Goal: Find specific page/section: Find specific page/section

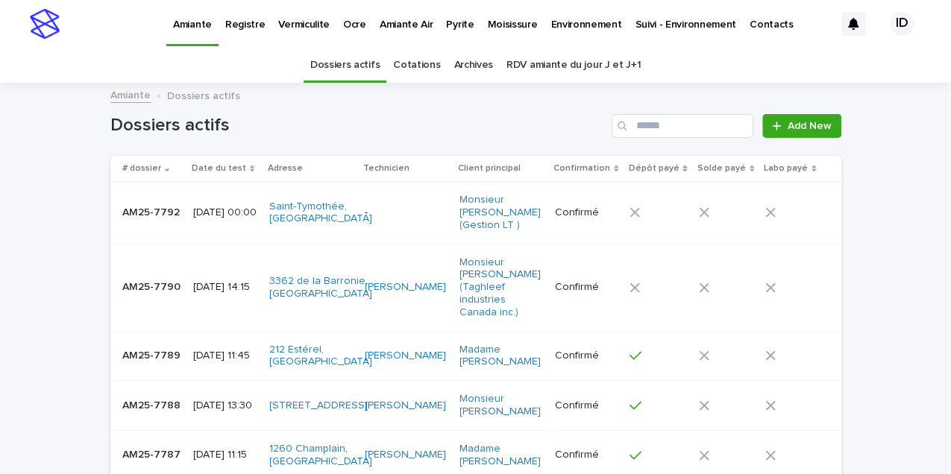
click at [565, 26] on p "Environnement" at bounding box center [586, 15] width 71 height 31
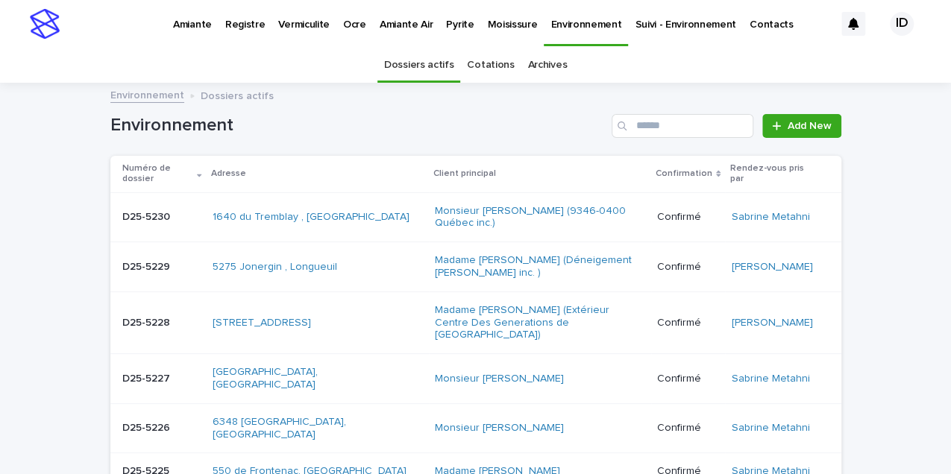
click at [476, 63] on link "Cotations" at bounding box center [490, 65] width 47 height 35
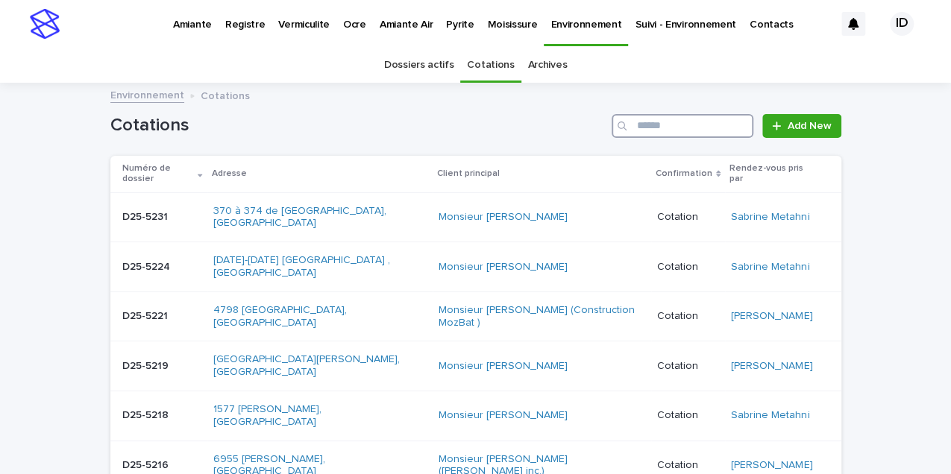
click at [640, 126] on input "Search" at bounding box center [683, 126] width 142 height 24
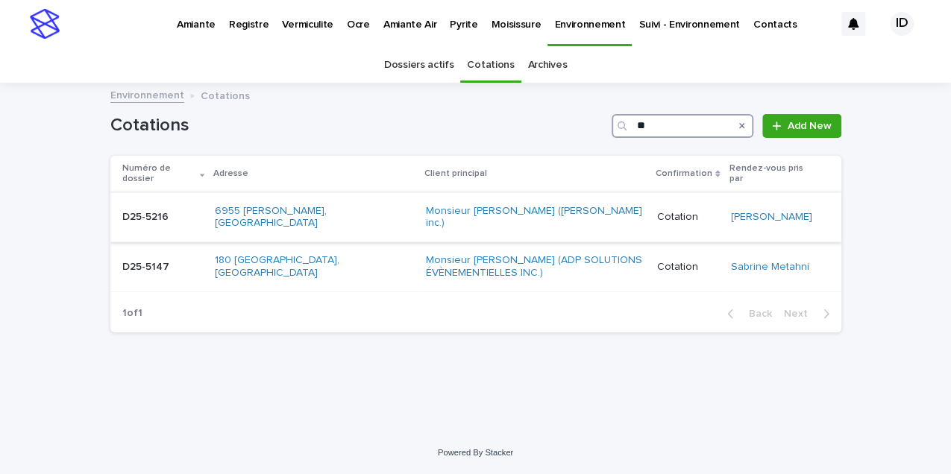
type input "**"
click at [442, 207] on div "Monsieur [PERSON_NAME] ([PERSON_NAME] inc.)" at bounding box center [535, 217] width 219 height 37
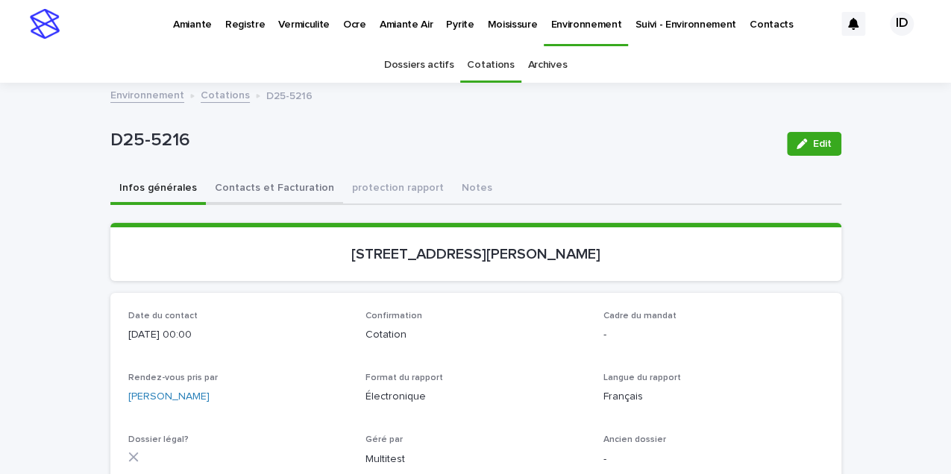
click at [272, 186] on button "Contacts et Facturation" at bounding box center [274, 189] width 137 height 31
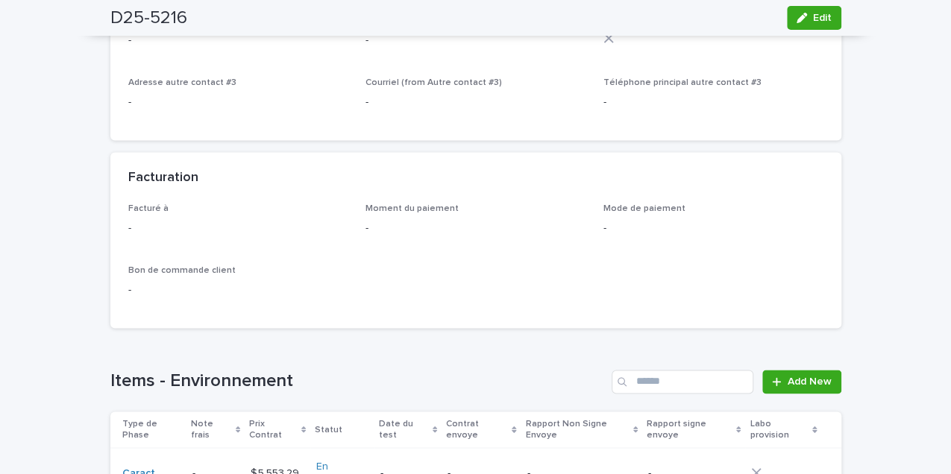
scroll to position [1094, 0]
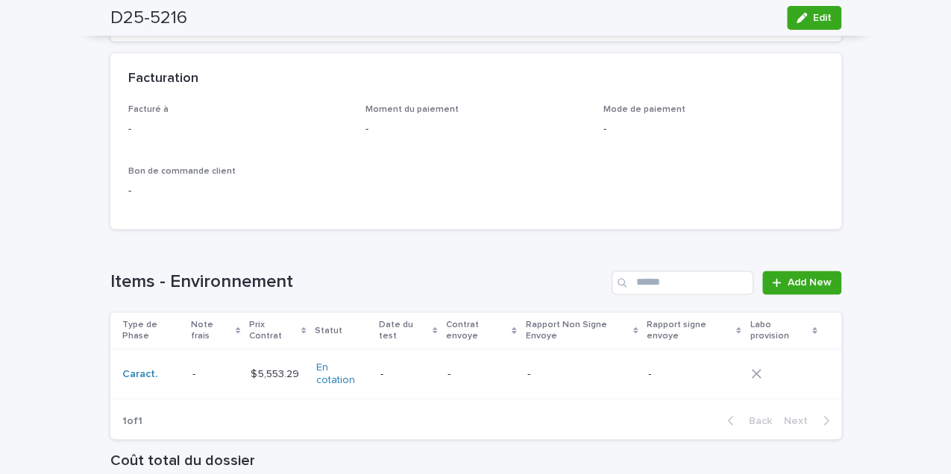
click at [354, 370] on td "En cotation" at bounding box center [341, 374] width 63 height 50
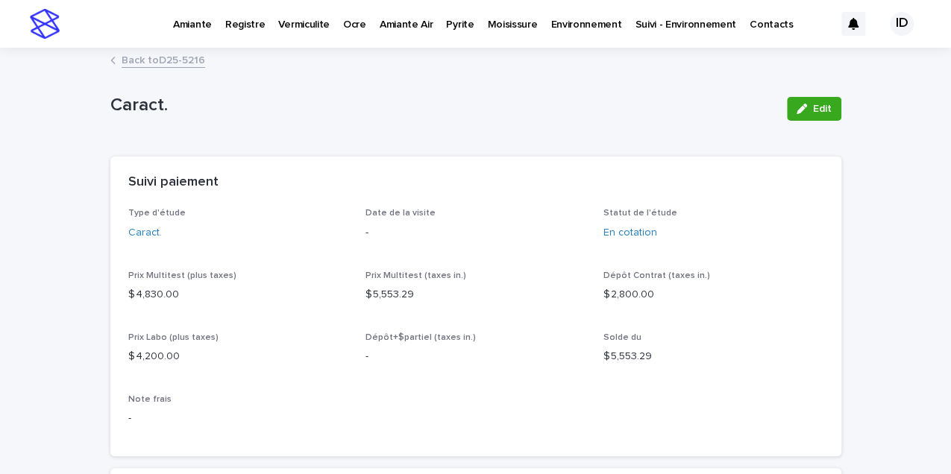
click at [176, 63] on link "Back to D25-5216" at bounding box center [164, 59] width 84 height 17
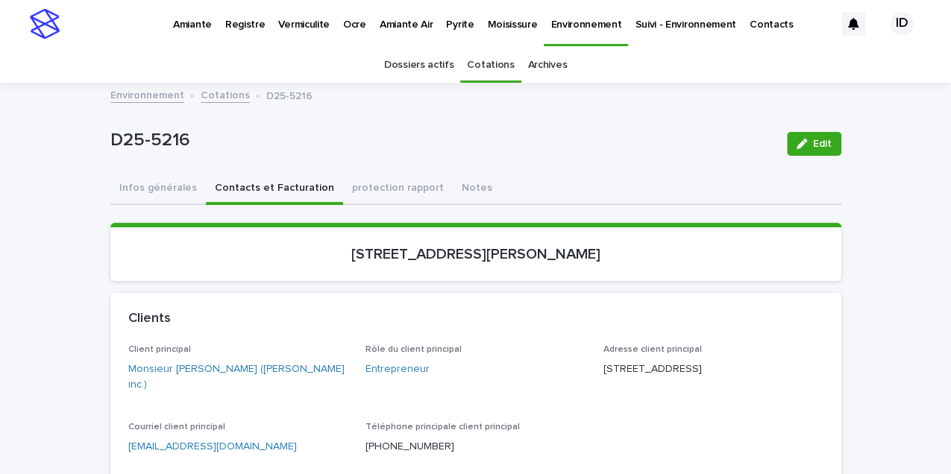
scroll to position [48, 0]
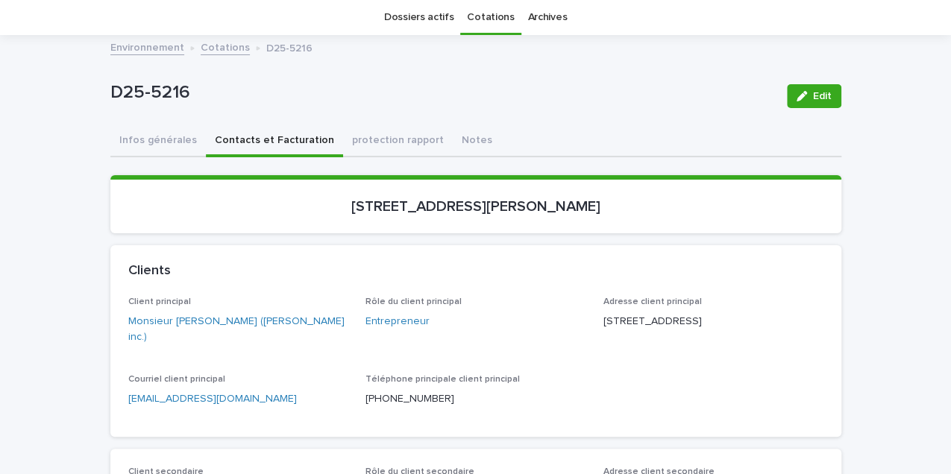
click at [225, 48] on link "Cotations" at bounding box center [225, 46] width 49 height 17
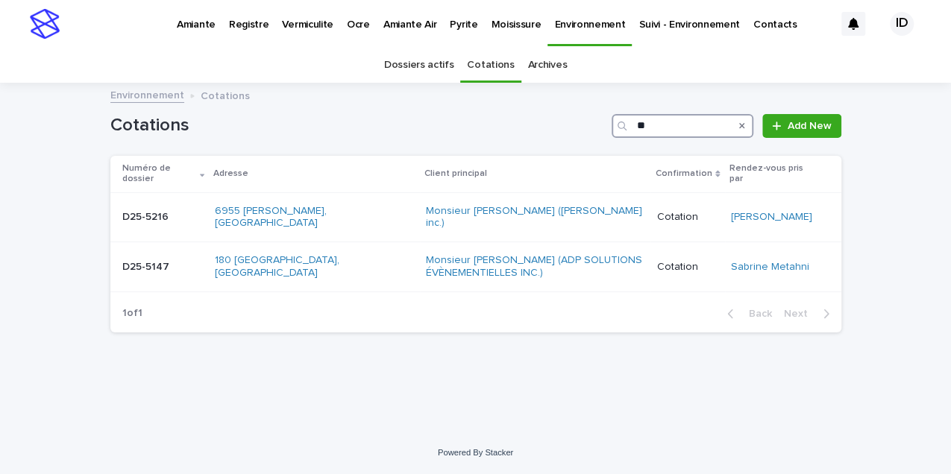
click at [682, 120] on input "**" at bounding box center [683, 126] width 142 height 24
type input "*"
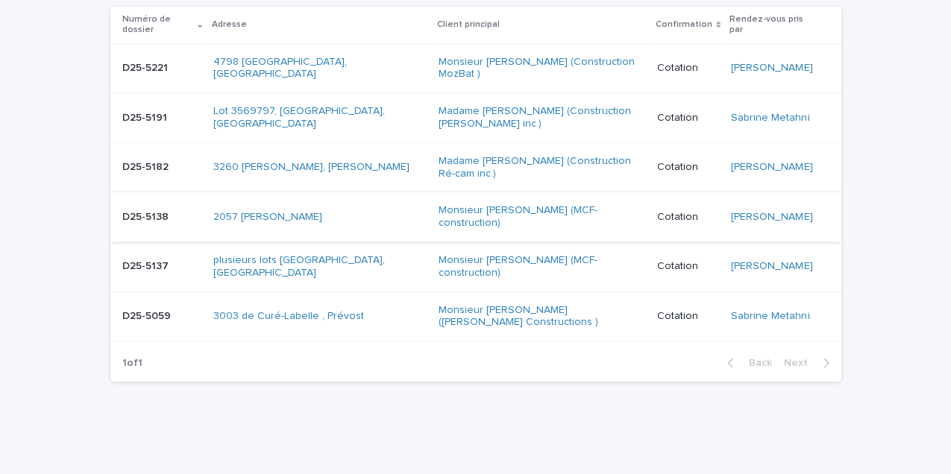
scroll to position [49, 0]
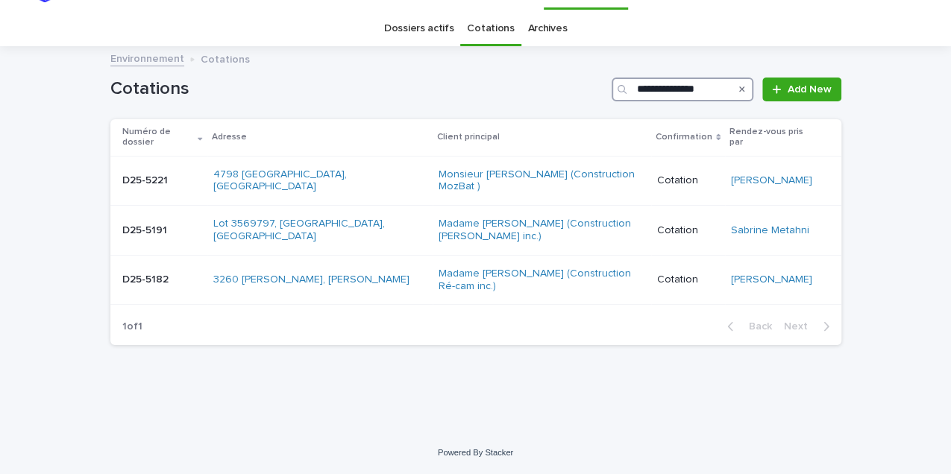
scroll to position [35, 0]
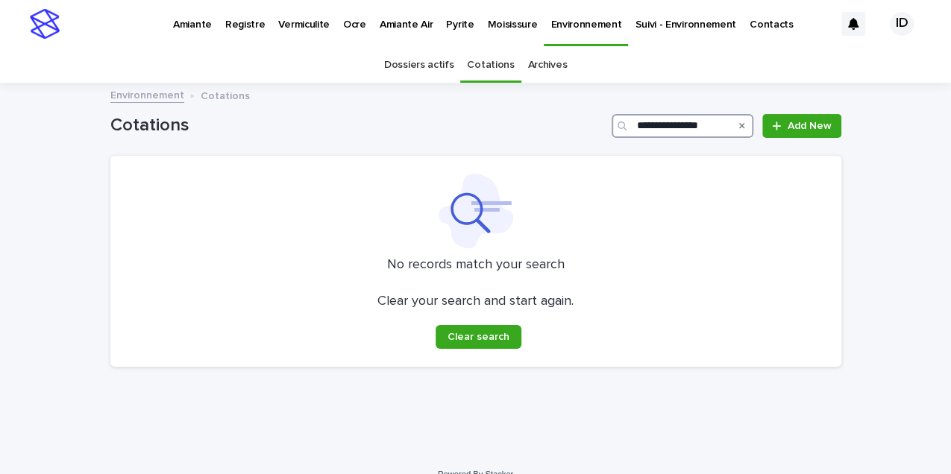
type input "**********"
click at [234, 27] on p "Registre" at bounding box center [245, 15] width 40 height 31
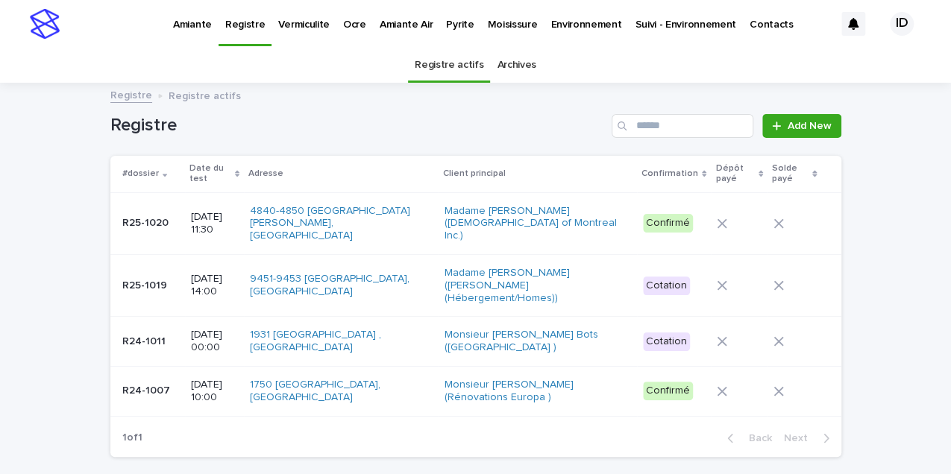
click at [552, 24] on p "Environnement" at bounding box center [586, 15] width 71 height 31
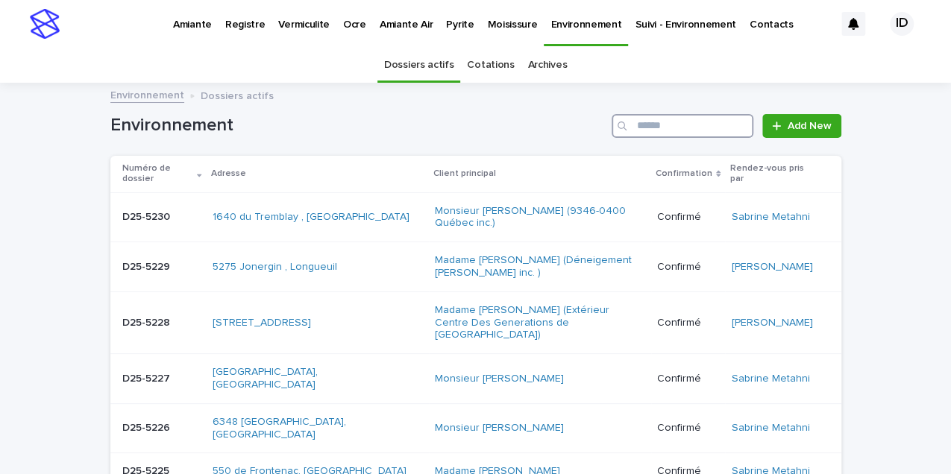
click at [656, 126] on input "Search" at bounding box center [683, 126] width 142 height 24
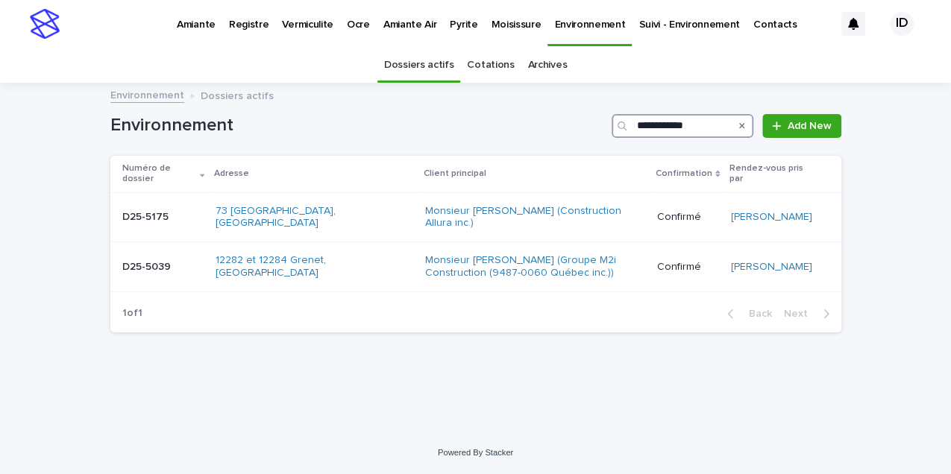
type input "**********"
click at [451, 209] on div "Monsieur [PERSON_NAME] (Construction Allura inc.)" at bounding box center [534, 217] width 219 height 37
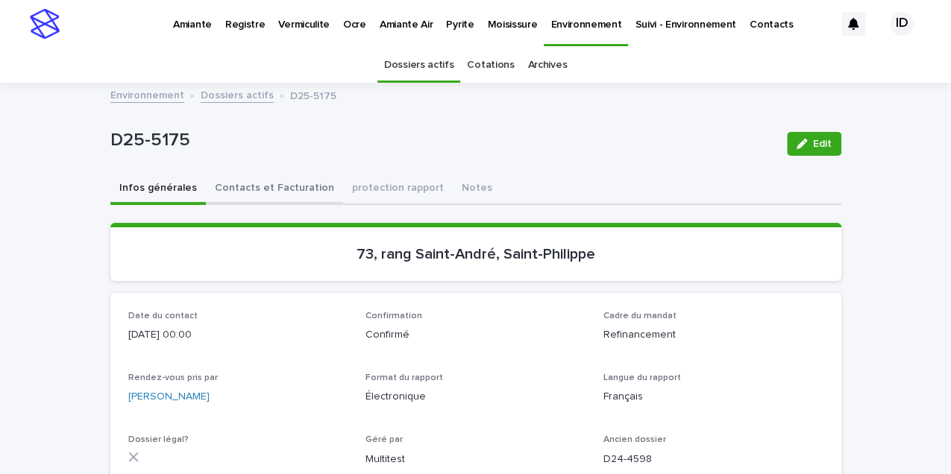
click at [269, 188] on button "Contacts et Facturation" at bounding box center [274, 189] width 137 height 31
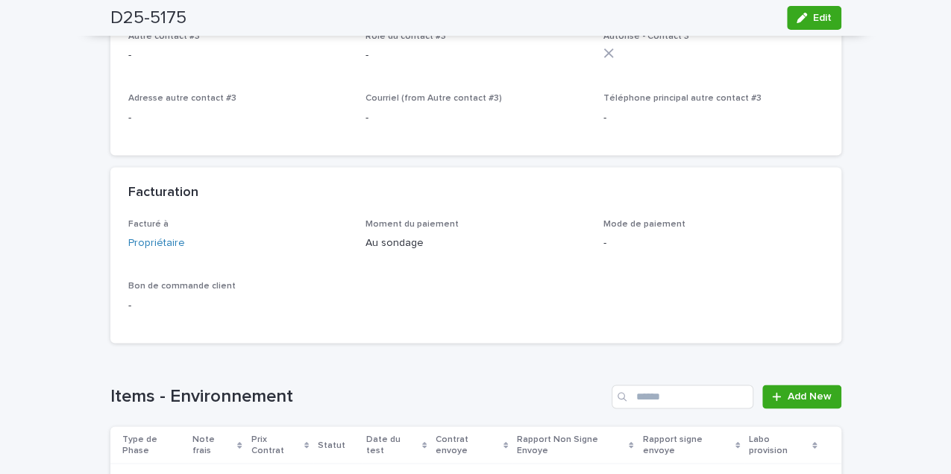
scroll to position [1144, 0]
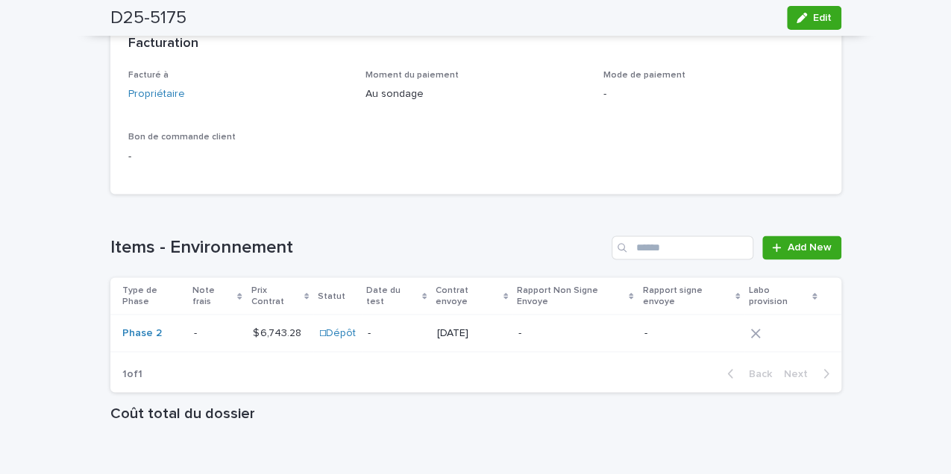
click at [404, 321] on div "-" at bounding box center [396, 333] width 57 height 25
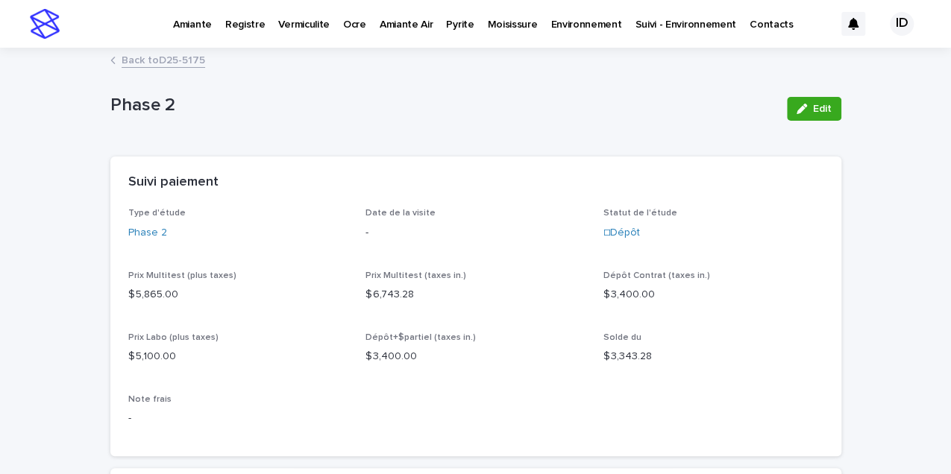
click at [573, 20] on p "Environnement" at bounding box center [586, 15] width 71 height 31
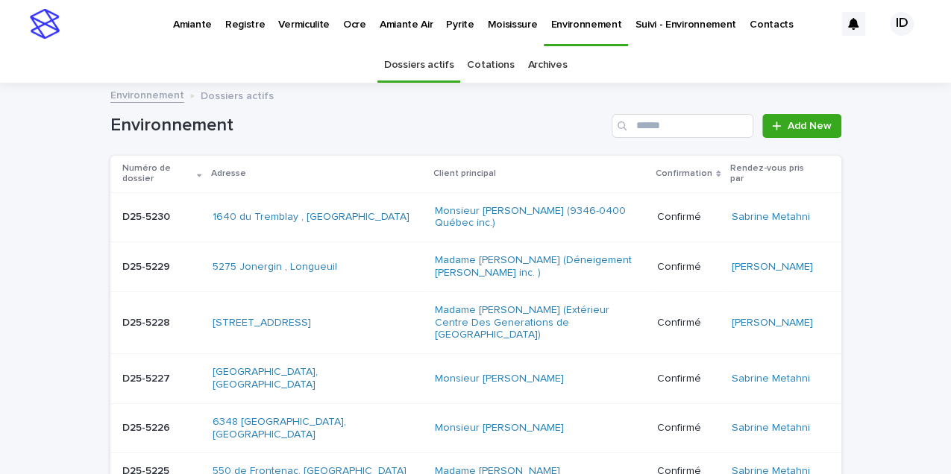
click at [479, 65] on link "Cotations" at bounding box center [490, 65] width 47 height 35
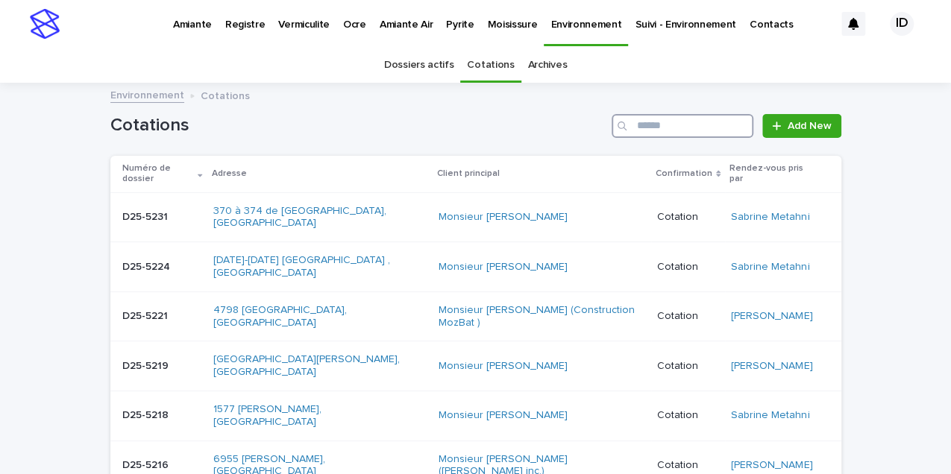
click at [651, 129] on input "Search" at bounding box center [683, 126] width 142 height 24
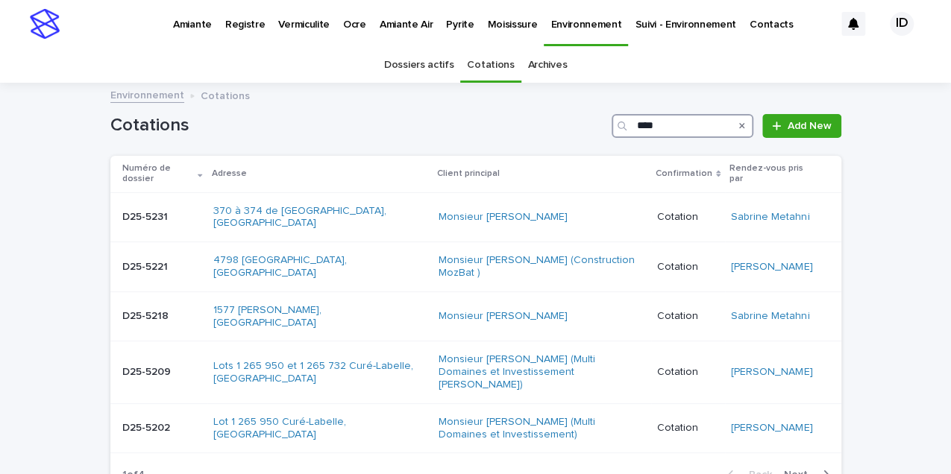
type input "*****"
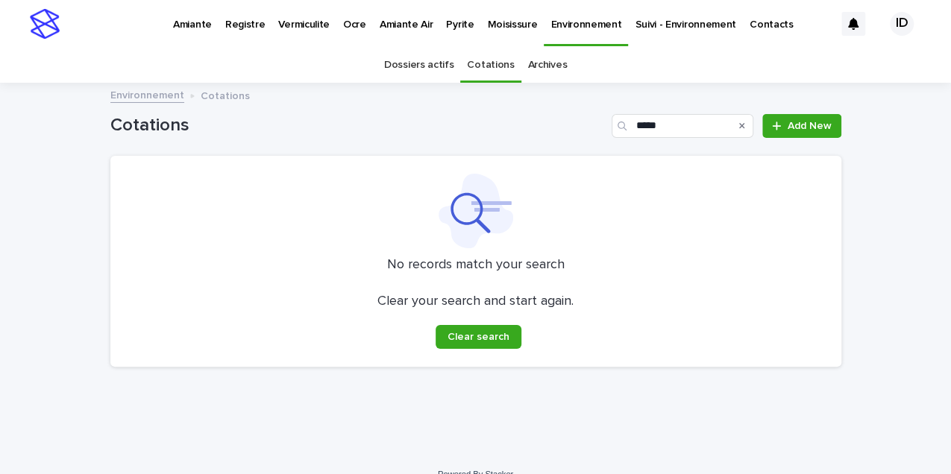
click at [446, 24] on p "Pyrite" at bounding box center [460, 15] width 28 height 31
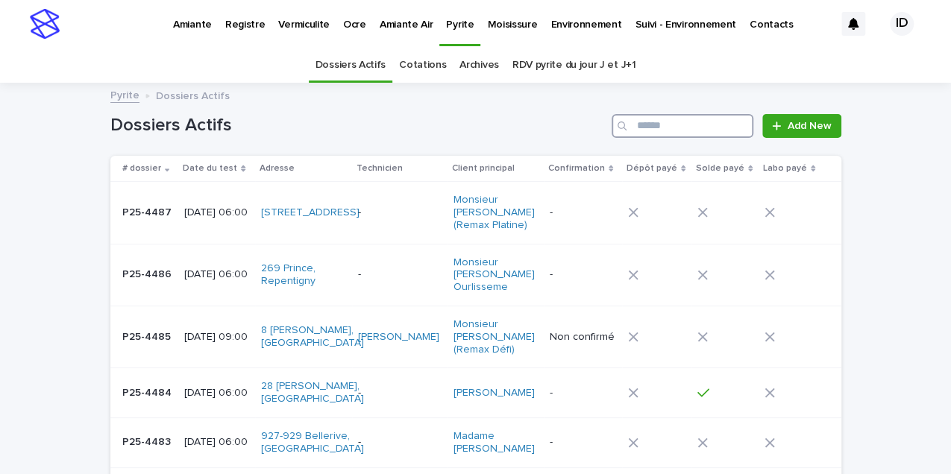
click at [654, 128] on input "Search" at bounding box center [683, 126] width 142 height 24
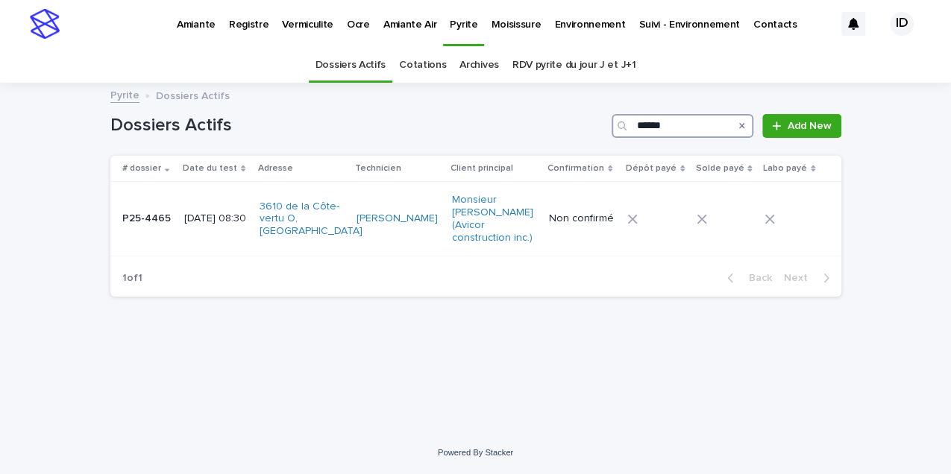
type input "******"
